Goal: Task Accomplishment & Management: Manage account settings

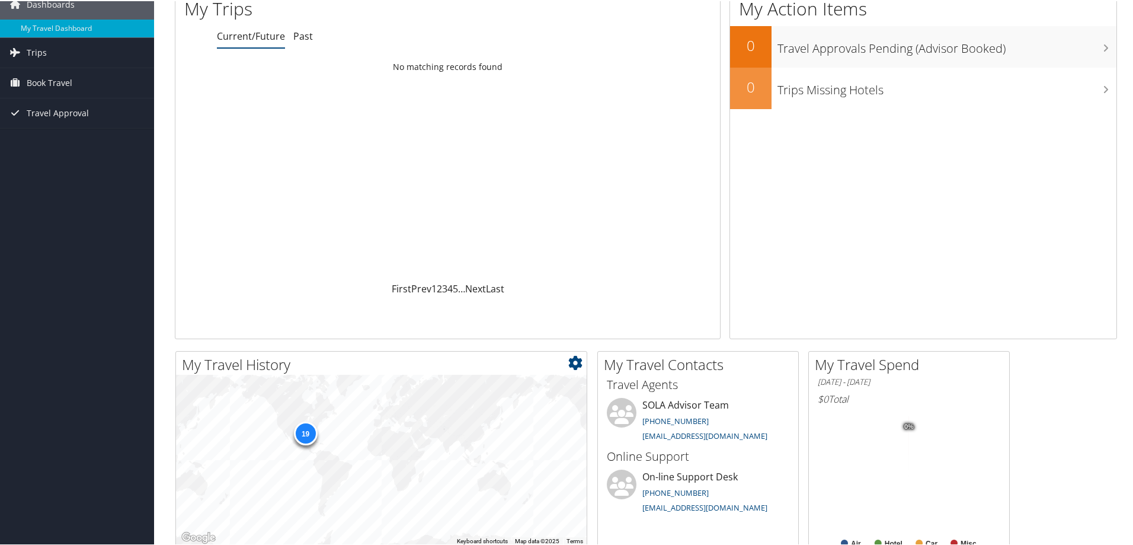
scroll to position [119, 0]
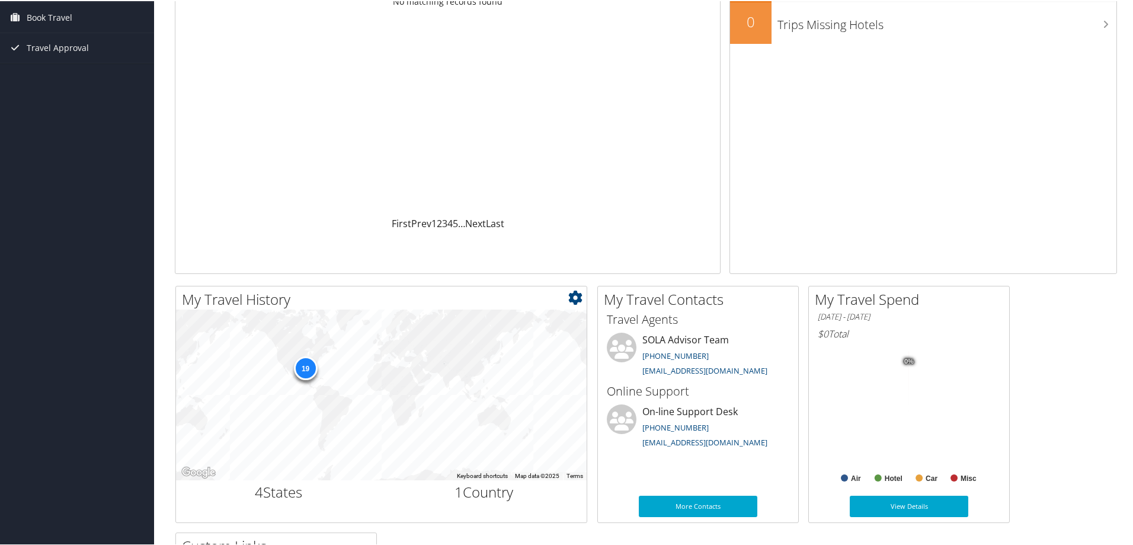
click at [307, 367] on div "19" at bounding box center [305, 367] width 24 height 24
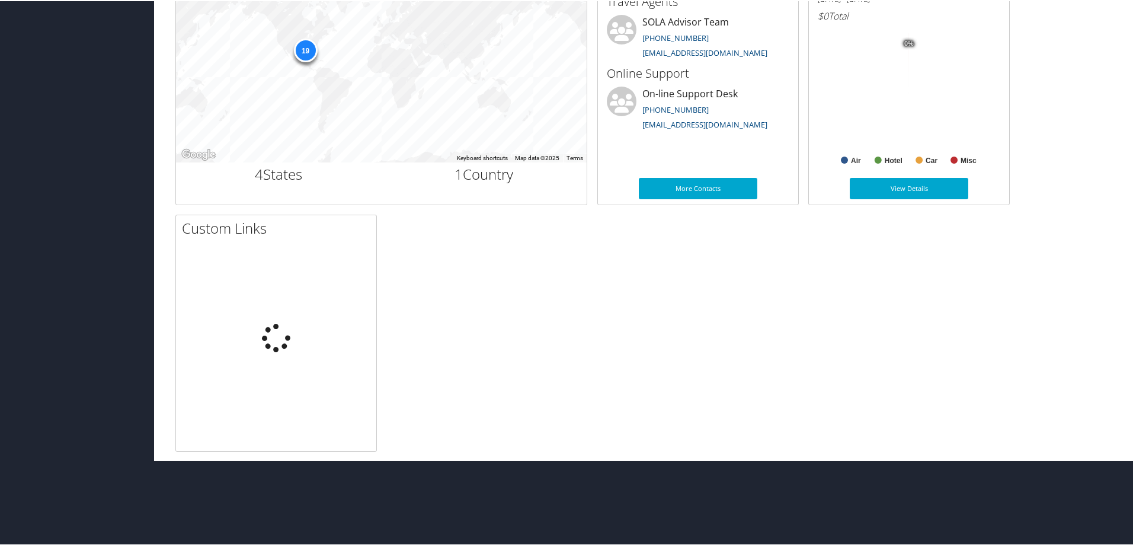
scroll to position [363, 0]
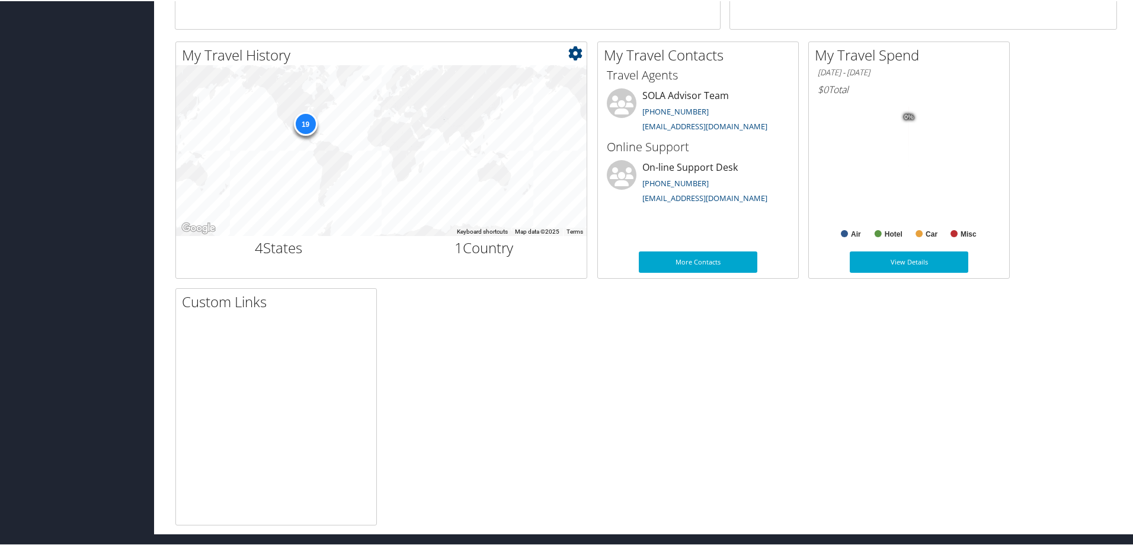
click at [306, 124] on div "19" at bounding box center [305, 123] width 24 height 24
click at [380, 183] on div "19" at bounding box center [381, 149] width 411 height 171
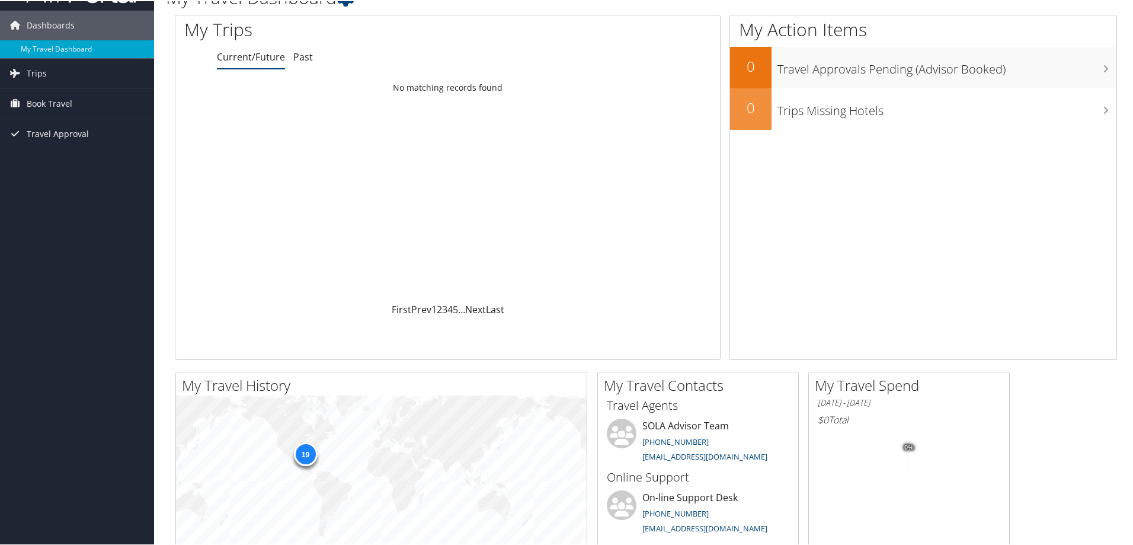
scroll to position [0, 0]
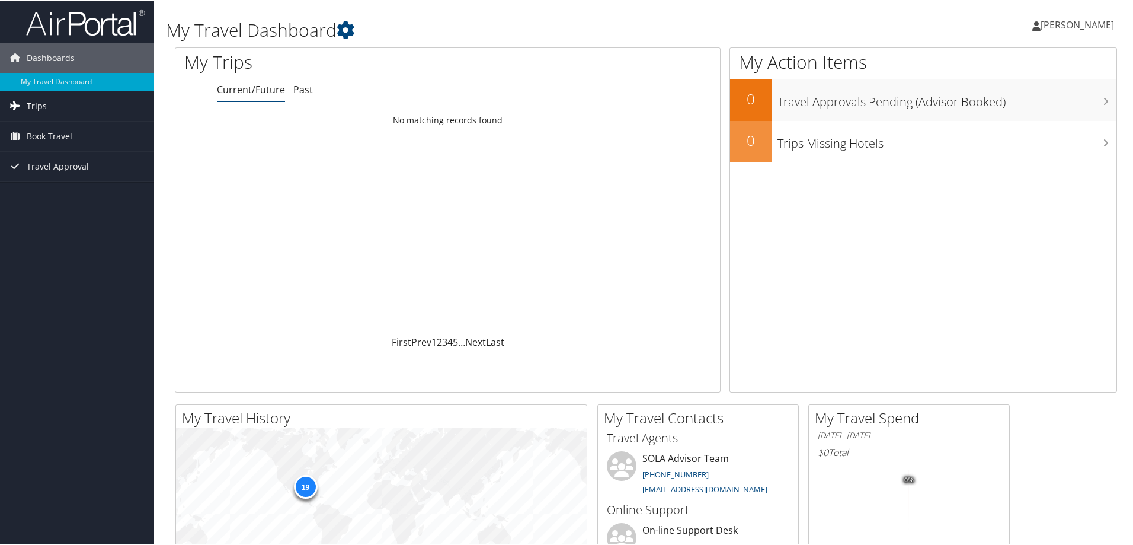
click at [45, 112] on span "Trips" at bounding box center [37, 105] width 20 height 30
click at [54, 124] on link "Current/Future Trips" at bounding box center [77, 129] width 154 height 18
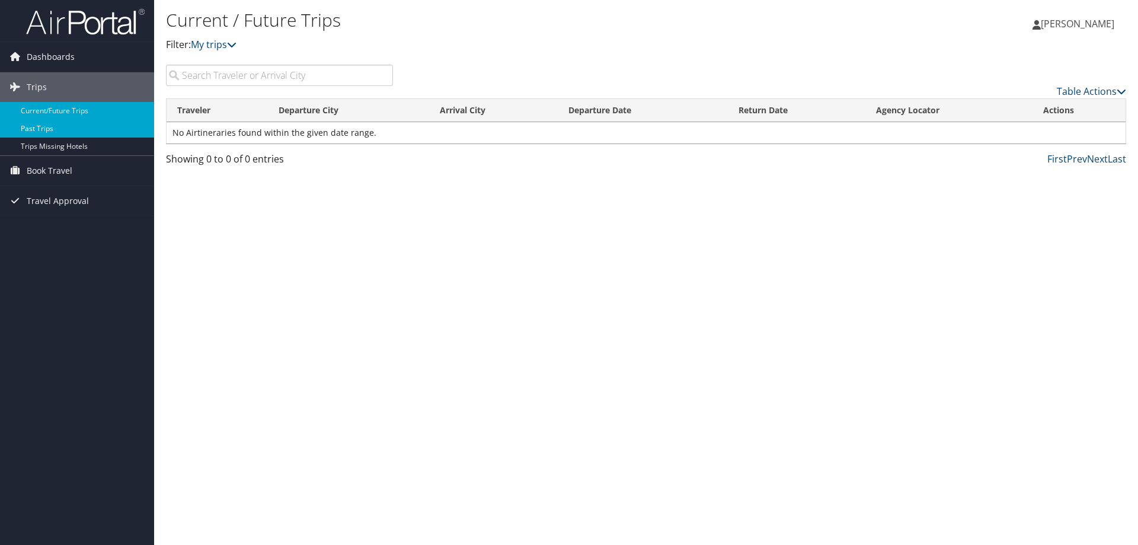
click at [26, 123] on link "Past Trips" at bounding box center [77, 129] width 154 height 18
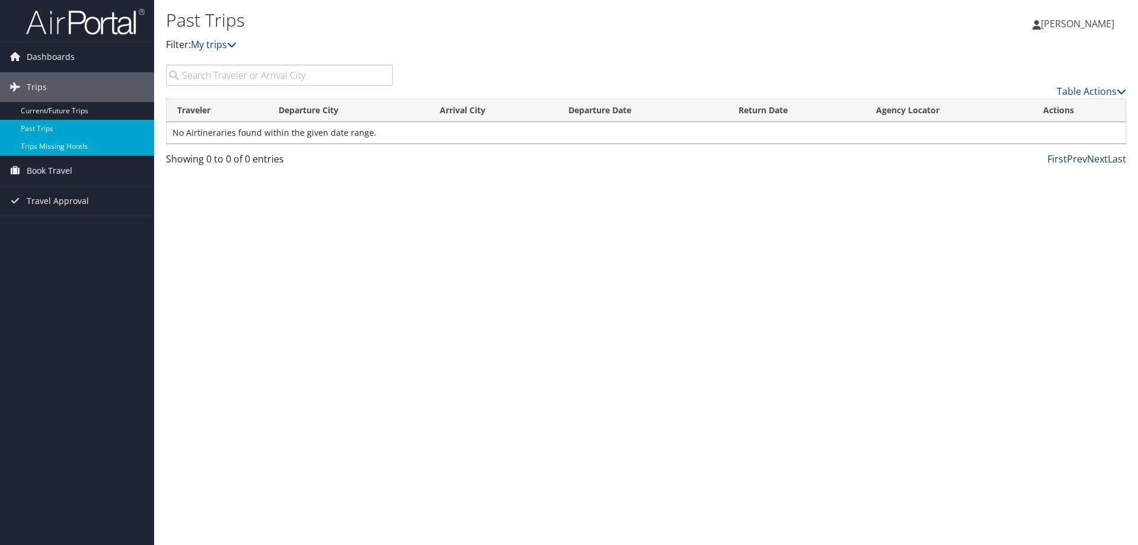
click at [35, 143] on link "Trips Missing Hotels" at bounding box center [77, 147] width 154 height 18
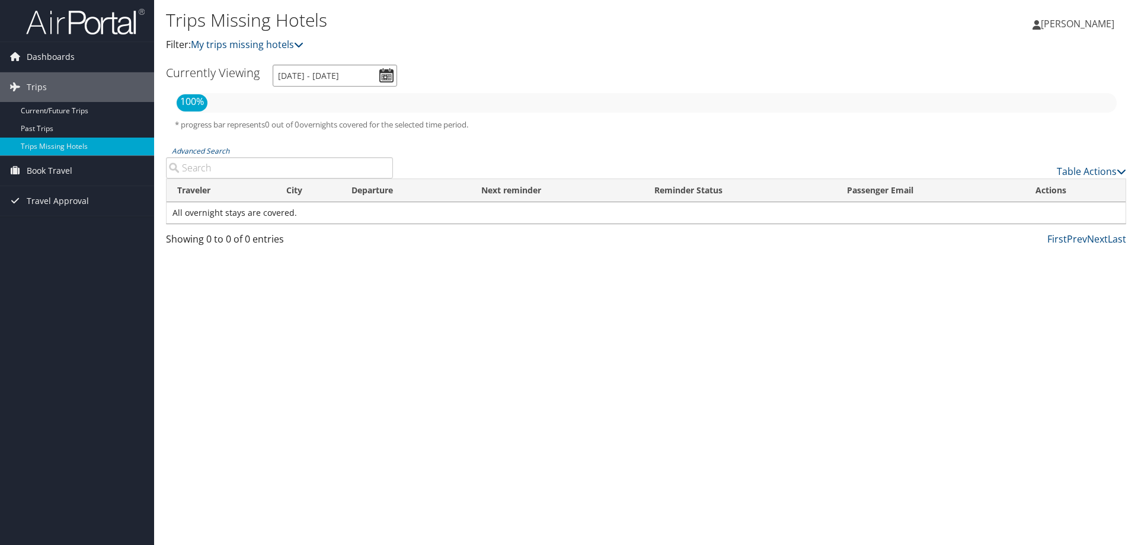
click at [383, 79] on input "9/10/2025 - 12/10/2025" at bounding box center [335, 76] width 124 height 22
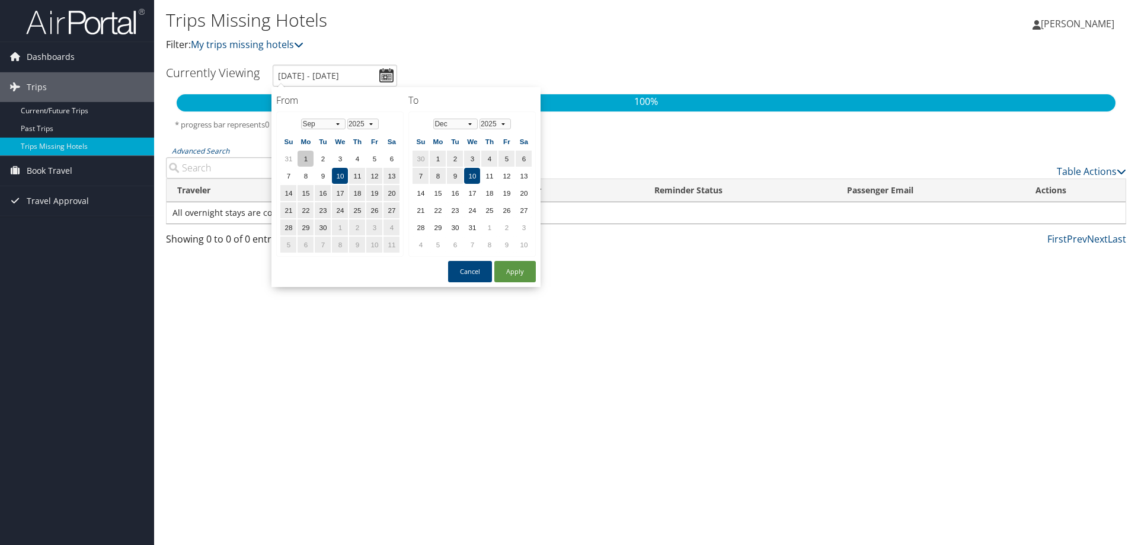
click at [302, 164] on td "1" at bounding box center [306, 159] width 16 height 16
click at [394, 158] on td "6" at bounding box center [391, 159] width 16 height 16
click at [311, 151] on td "1" at bounding box center [306, 159] width 16 height 16
click at [375, 158] on td "5" at bounding box center [374, 159] width 16 height 16
drag, startPoint x: 309, startPoint y: 159, endPoint x: 401, endPoint y: 161, distance: 91.9
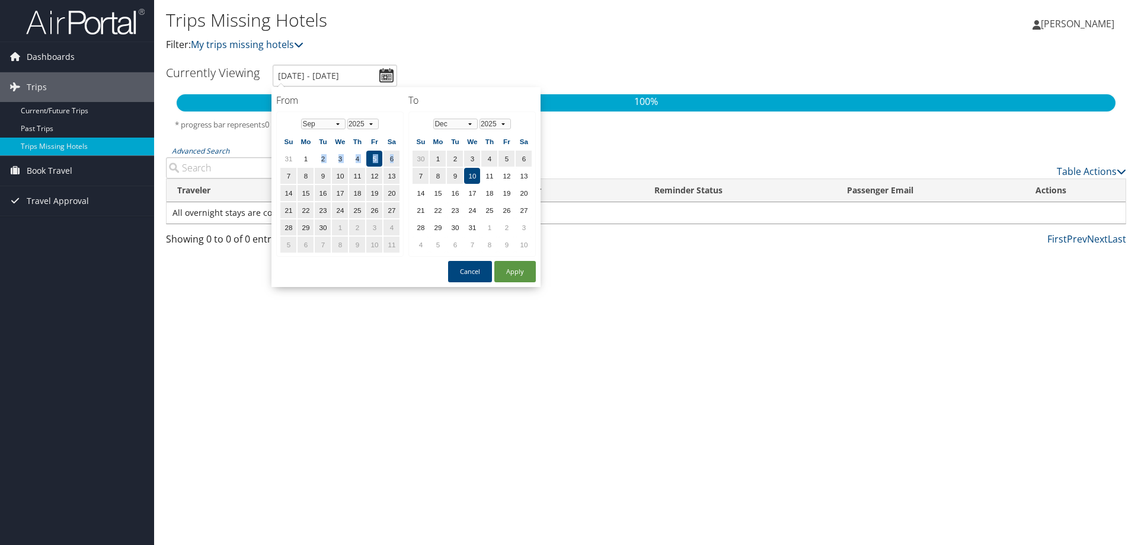
click at [401, 161] on table "Jan Feb Mar Apr May Jun Jul Aug Sep Oct Nov Dec 1975 1976 1977 1978 1979 1980 1…" at bounding box center [339, 183] width 121 height 139
click at [392, 158] on td "6" at bounding box center [391, 159] width 16 height 16
click at [484, 174] on td "11" at bounding box center [489, 176] width 16 height 16
click at [309, 164] on td "1" at bounding box center [306, 159] width 16 height 16
click at [468, 127] on select "Jan Feb Mar Apr May Jun Jul Aug Sep Oct Nov Dec" at bounding box center [455, 124] width 44 height 11
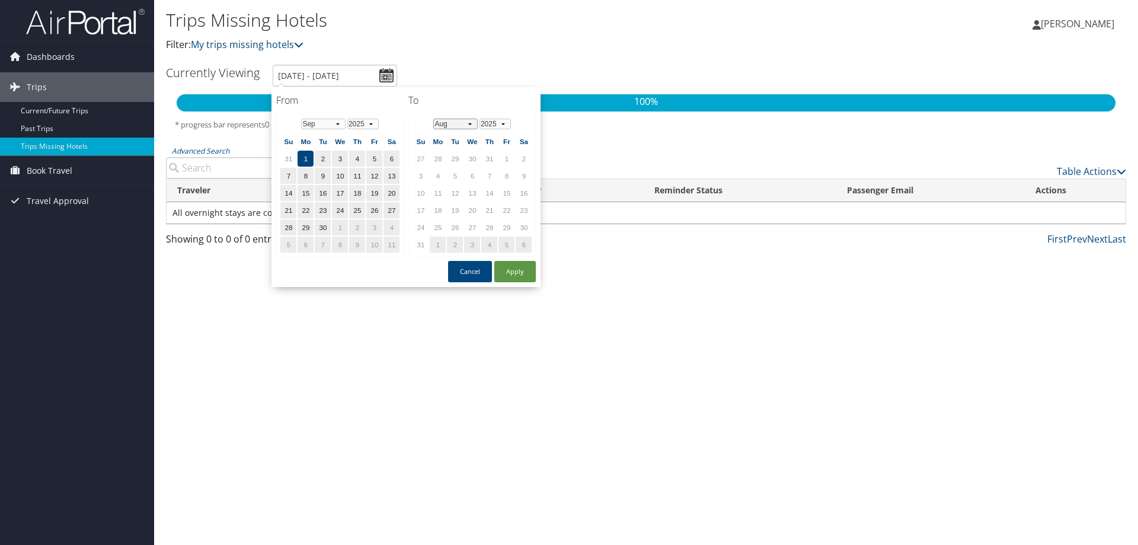
click at [471, 123] on select "Jan Feb Mar Apr May Jun Jul Aug Sep Oct Nov Dec" at bounding box center [455, 124] width 44 height 11
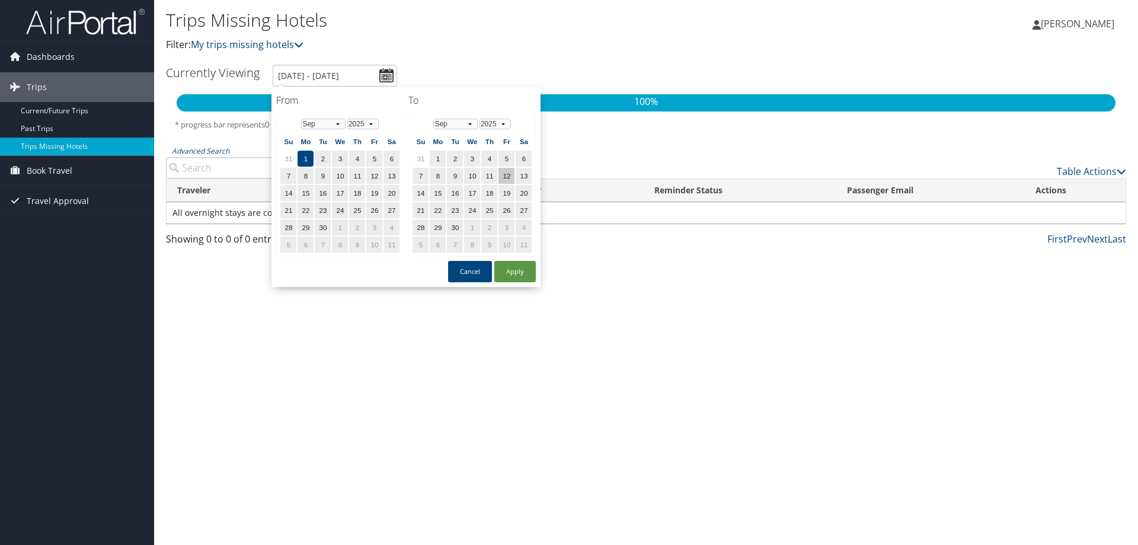
click at [504, 174] on td "12" at bounding box center [506, 176] width 16 height 16
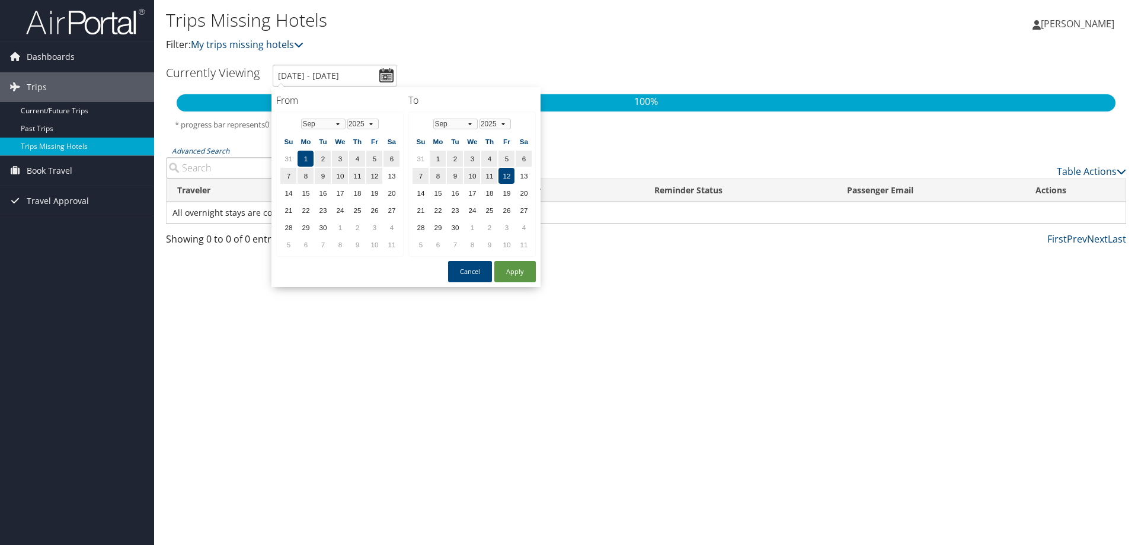
click at [516, 282] on div "From 09/01/2025 To 09/12/2025 From Jan Feb Mar Apr May Jun Jul Aug Sep Oct Nov …" at bounding box center [405, 187] width 269 height 200
click at [513, 268] on button "Apply" at bounding box center [514, 271] width 41 height 21
type input "9/1/2025 - 9/12/2025"
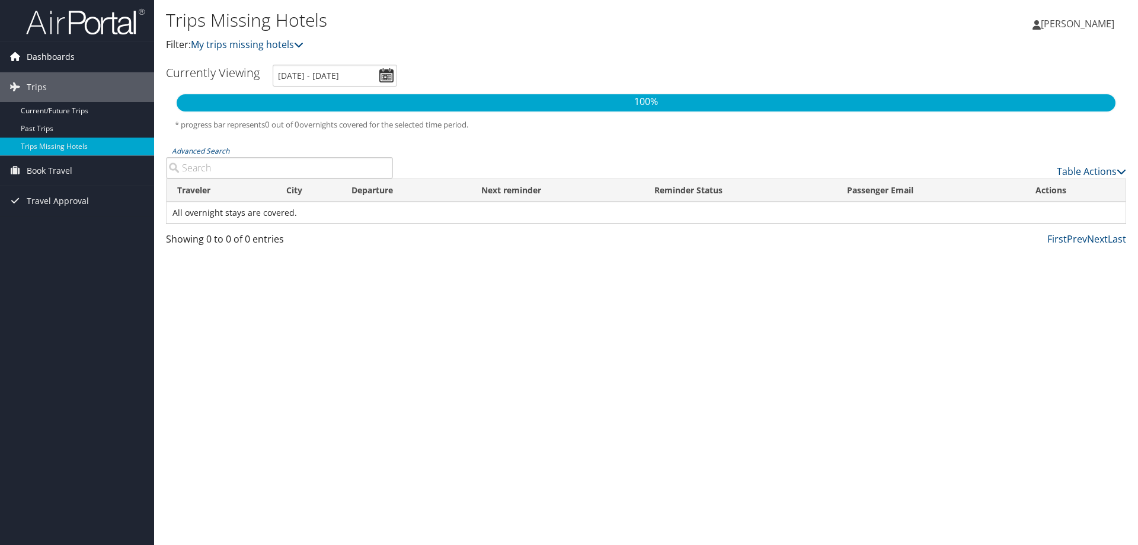
click at [31, 54] on span "Dashboards" at bounding box center [51, 57] width 48 height 30
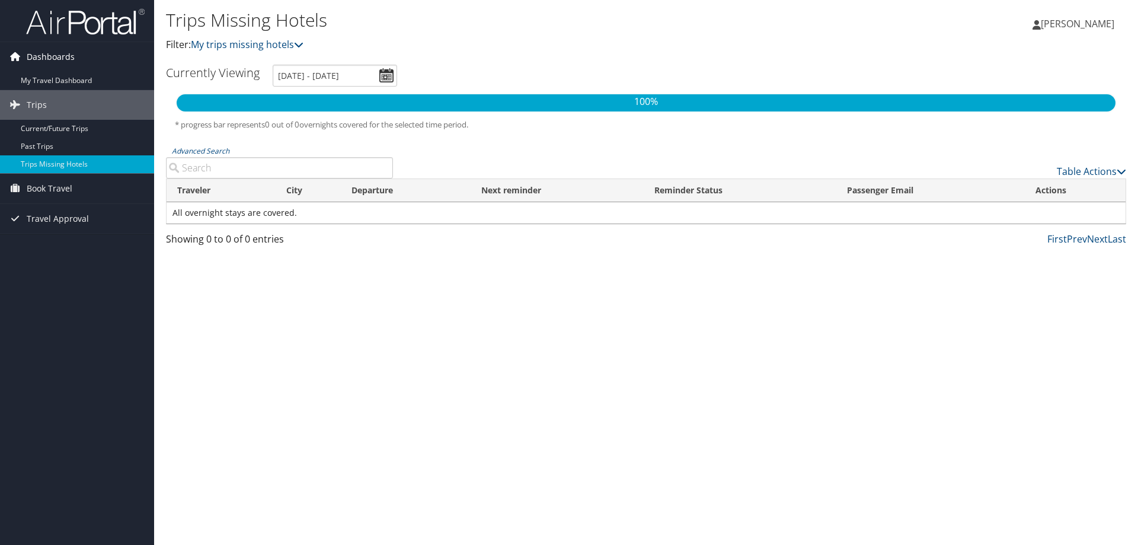
click at [31, 54] on span "Dashboards" at bounding box center [51, 57] width 48 height 30
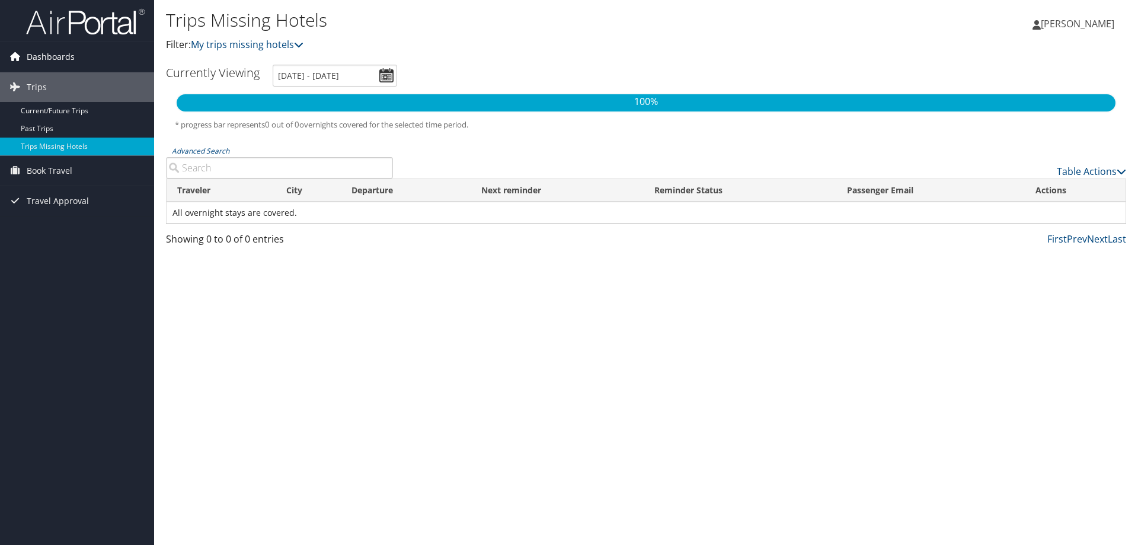
click at [31, 54] on span "Dashboards" at bounding box center [51, 57] width 48 height 30
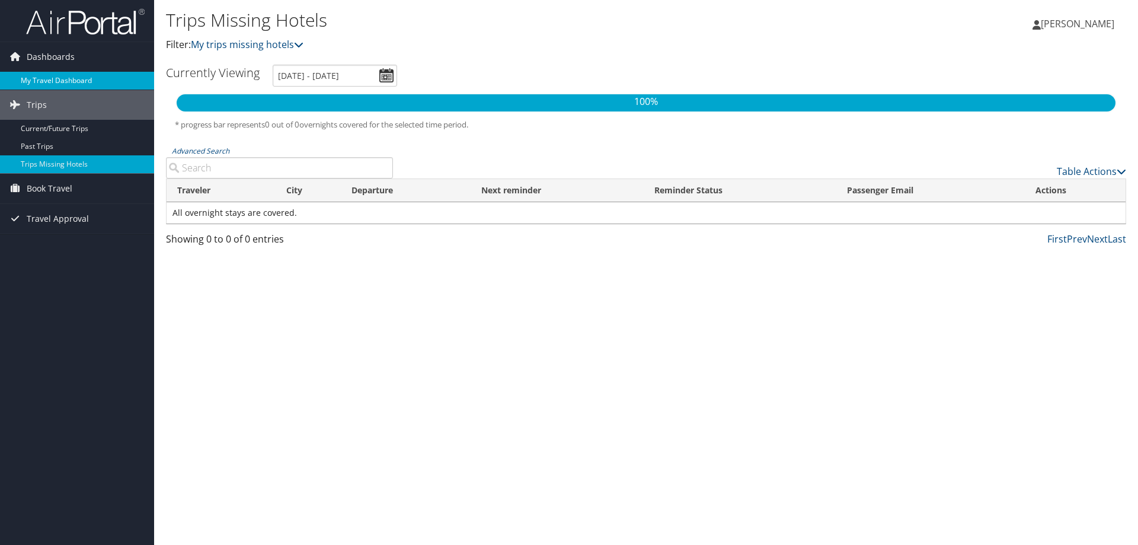
click at [39, 87] on link "My Travel Dashboard" at bounding box center [77, 81] width 154 height 18
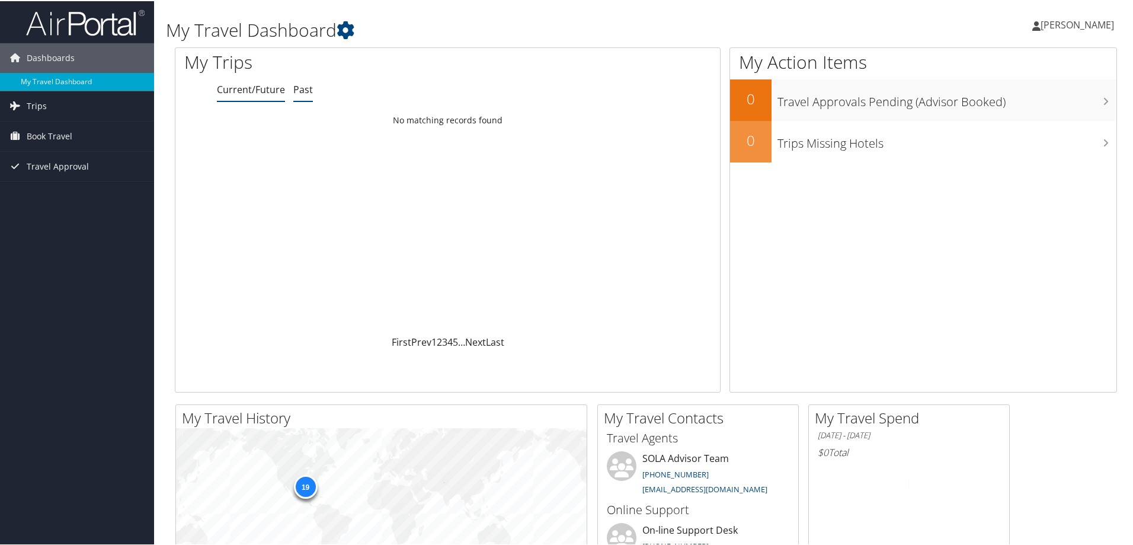
click at [296, 90] on link "Past" at bounding box center [303, 88] width 20 height 13
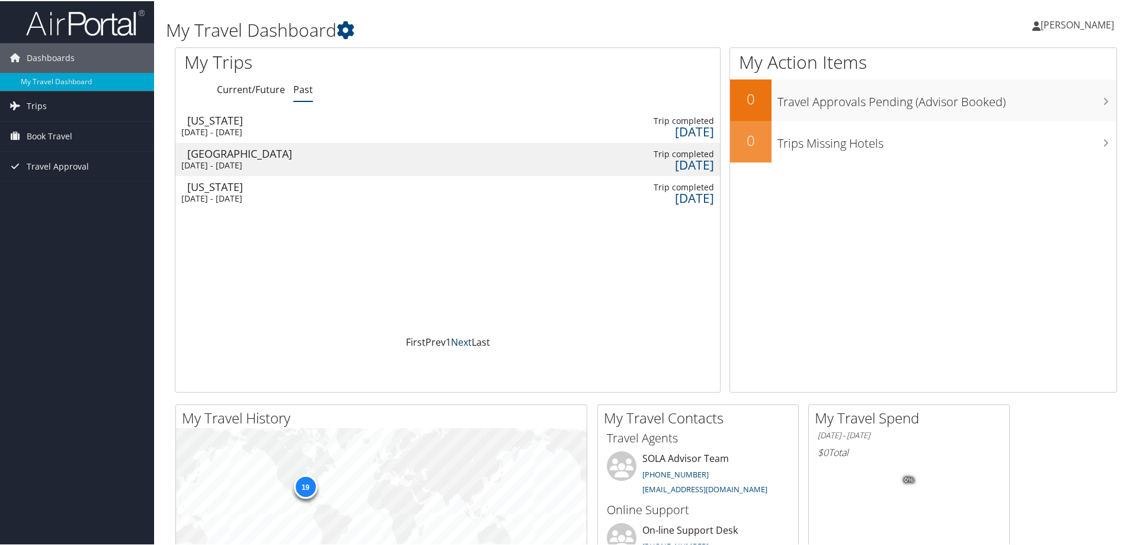
click at [458, 336] on link "Next" at bounding box center [461, 340] width 21 height 13
click at [455, 343] on link "Next" at bounding box center [461, 340] width 21 height 13
click at [479, 342] on link "Last" at bounding box center [481, 340] width 18 height 13
click at [459, 335] on link "Next" at bounding box center [461, 340] width 21 height 13
click at [457, 335] on link "Next" at bounding box center [461, 340] width 21 height 13
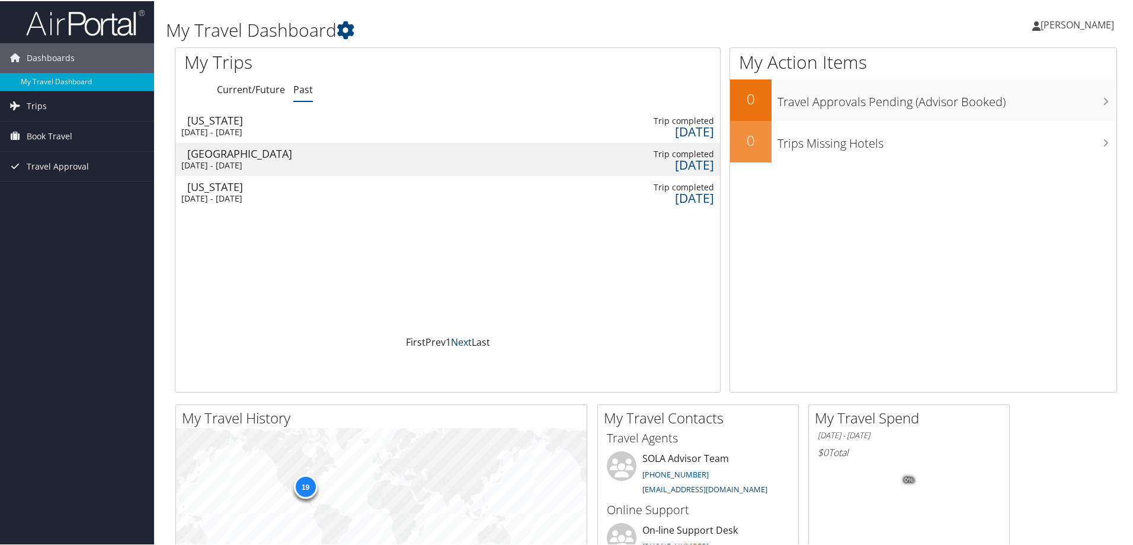
click at [457, 335] on link "Next" at bounding box center [461, 340] width 21 height 13
click at [456, 335] on link "Next" at bounding box center [461, 340] width 21 height 13
click at [439, 338] on link "Prev" at bounding box center [436, 340] width 20 height 13
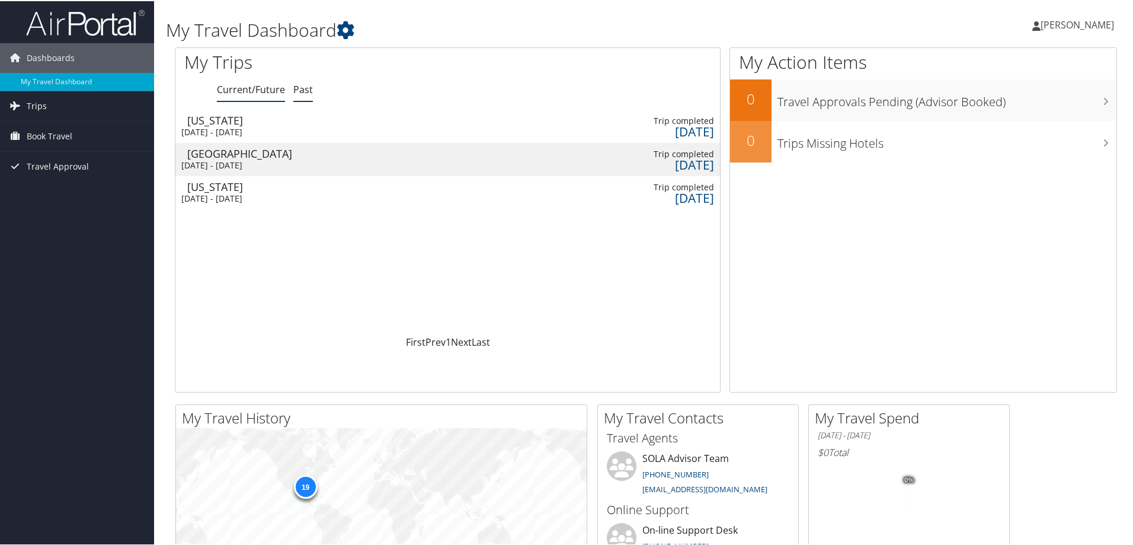
click at [263, 88] on link "Current/Future" at bounding box center [251, 88] width 68 height 13
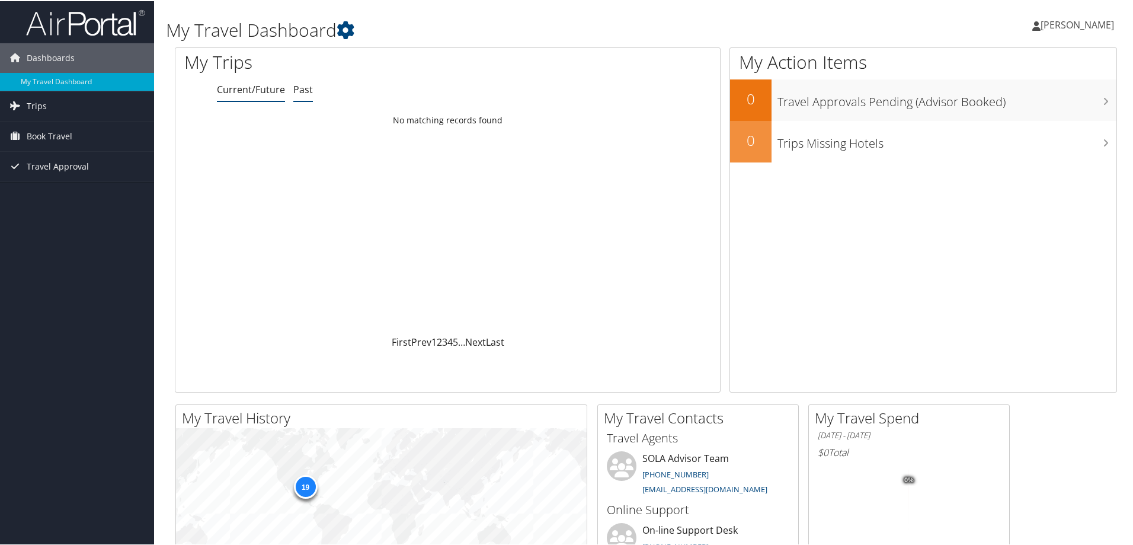
click at [296, 87] on link "Past" at bounding box center [303, 88] width 20 height 13
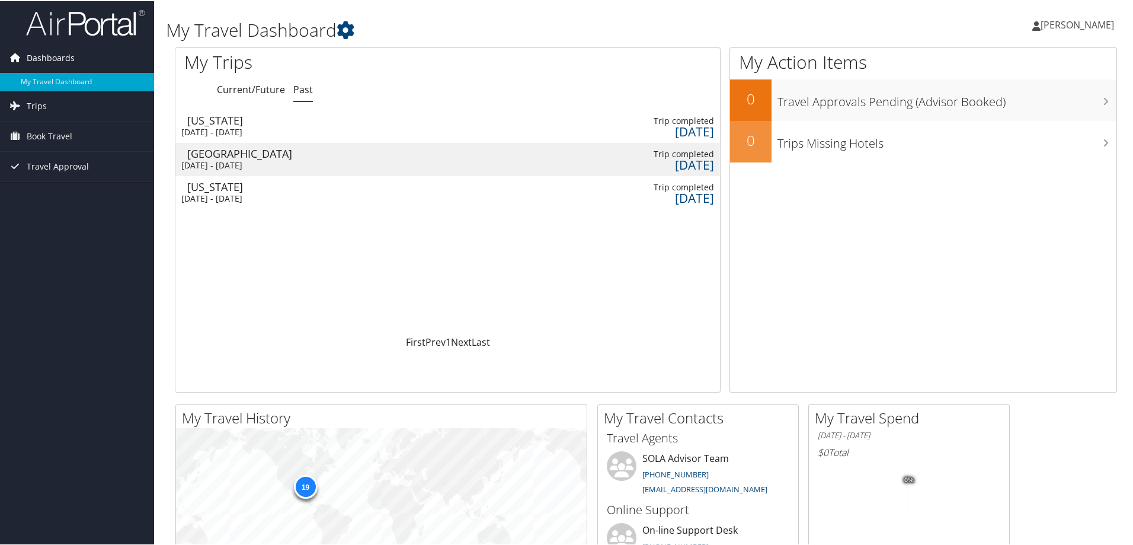
click at [46, 49] on span "Dashboards" at bounding box center [51, 57] width 48 height 30
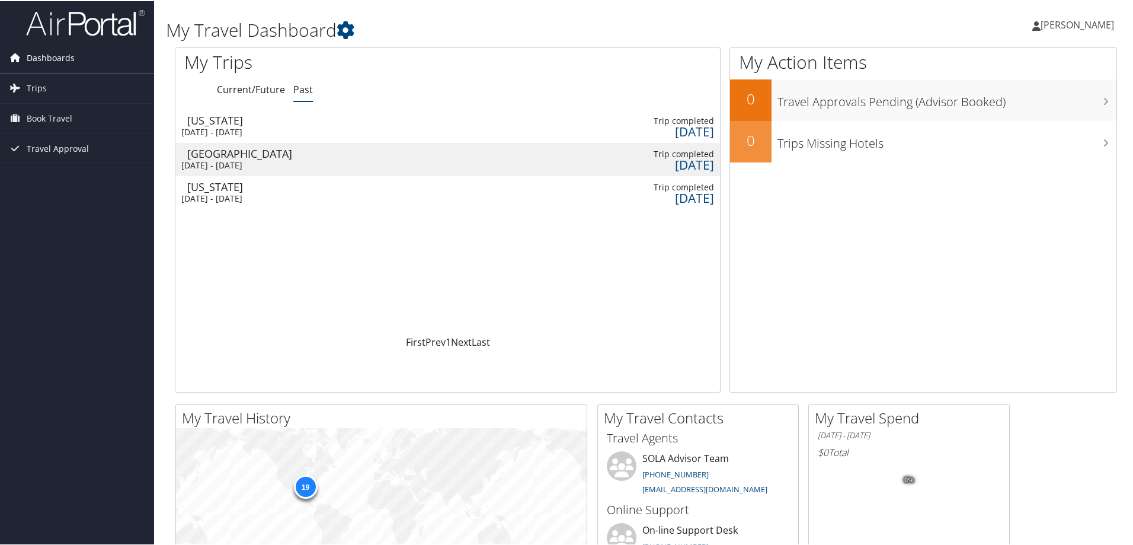
click at [60, 49] on span "Dashboards" at bounding box center [51, 57] width 48 height 30
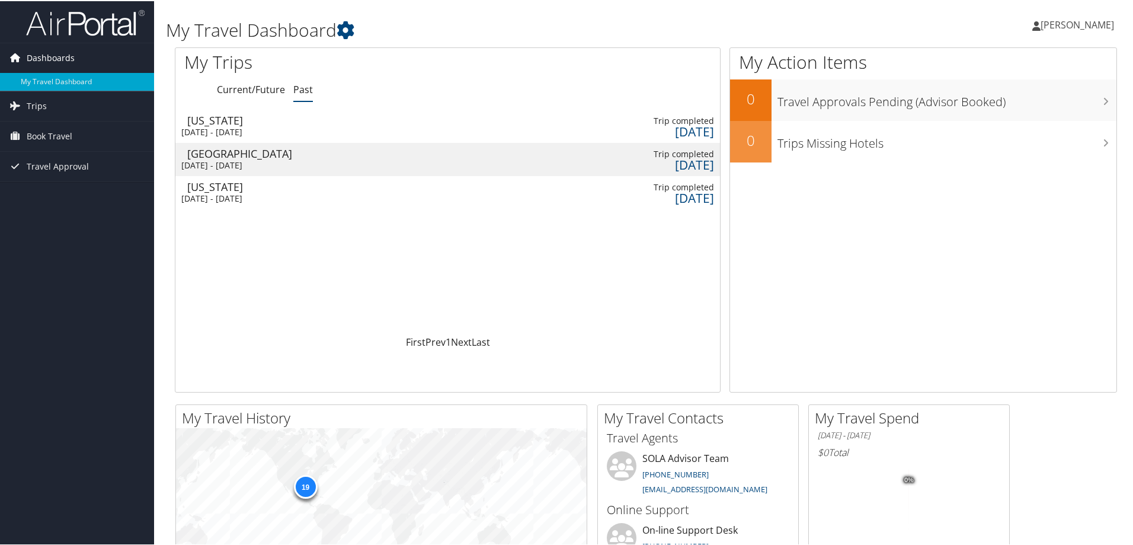
click at [59, 56] on span "Dashboards" at bounding box center [51, 57] width 48 height 30
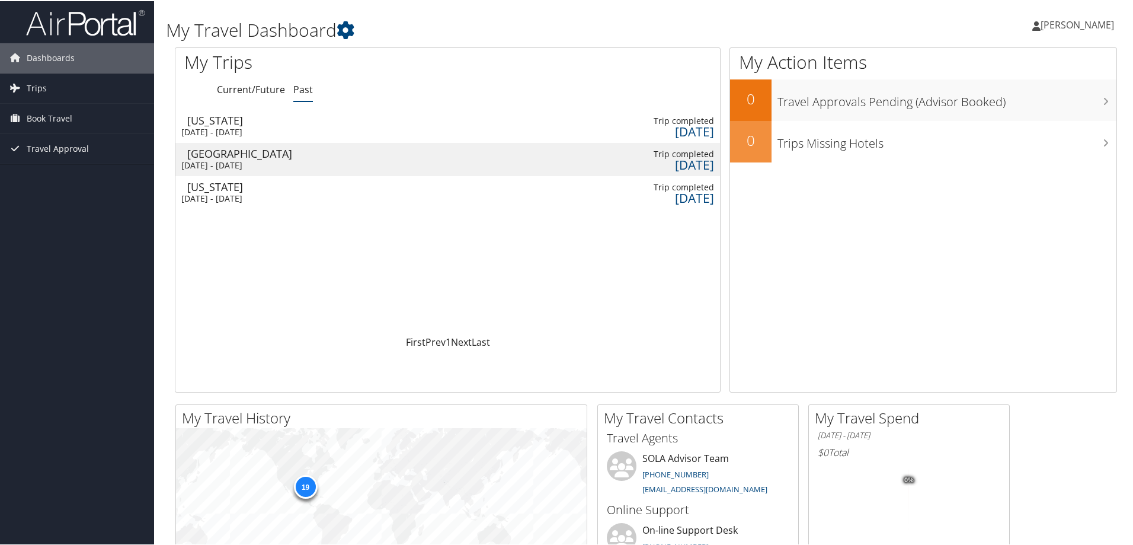
click at [1075, 20] on span "Matthew Johnson" at bounding box center [1077, 23] width 73 height 13
click at [1074, 107] on link "View Travel Profile" at bounding box center [1046, 105] width 132 height 20
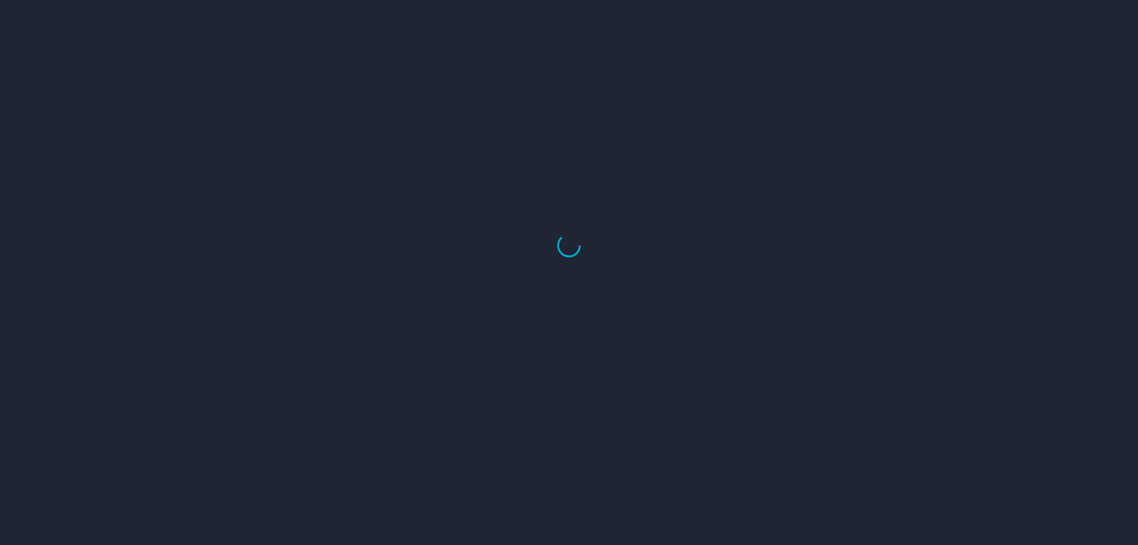
select select "US"
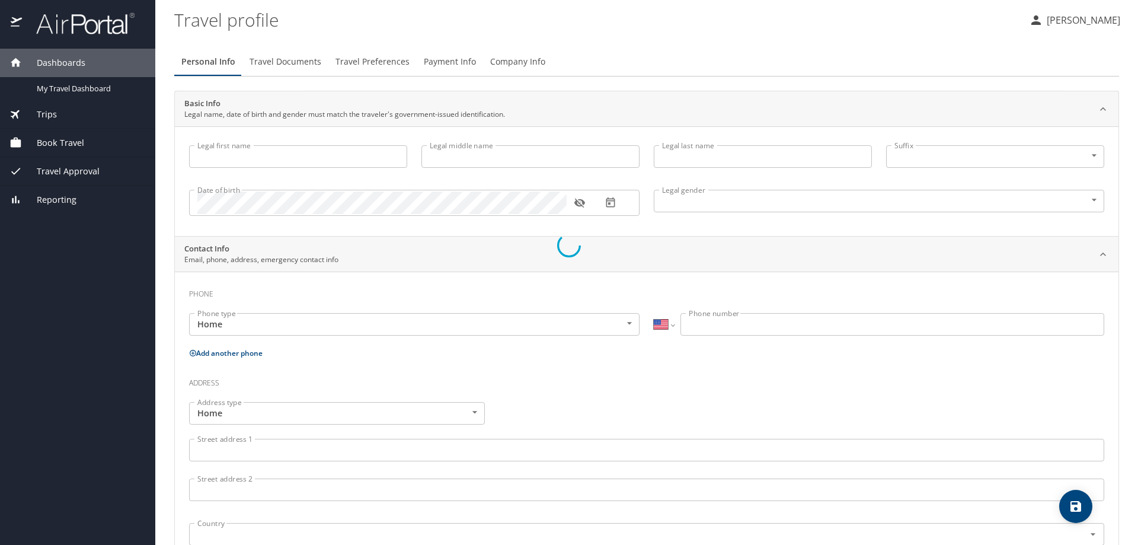
type input "[PERSON_NAME]"
type input "[DEMOGRAPHIC_DATA]"
select select "US"
select select "NL"
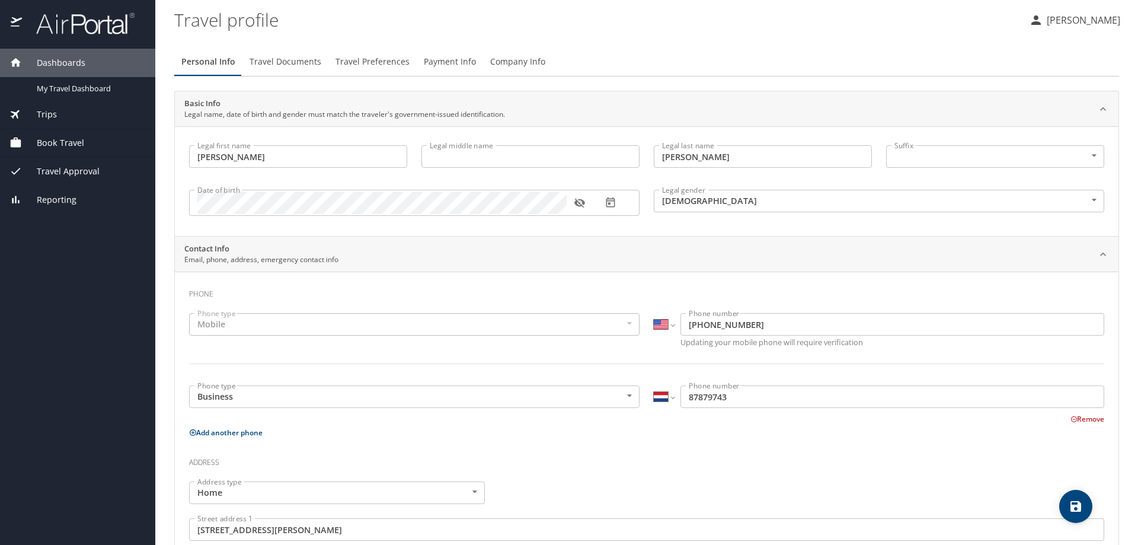
click at [62, 59] on span "Dashboards" at bounding box center [53, 62] width 63 height 13
